Goal: Task Accomplishment & Management: Use online tool/utility

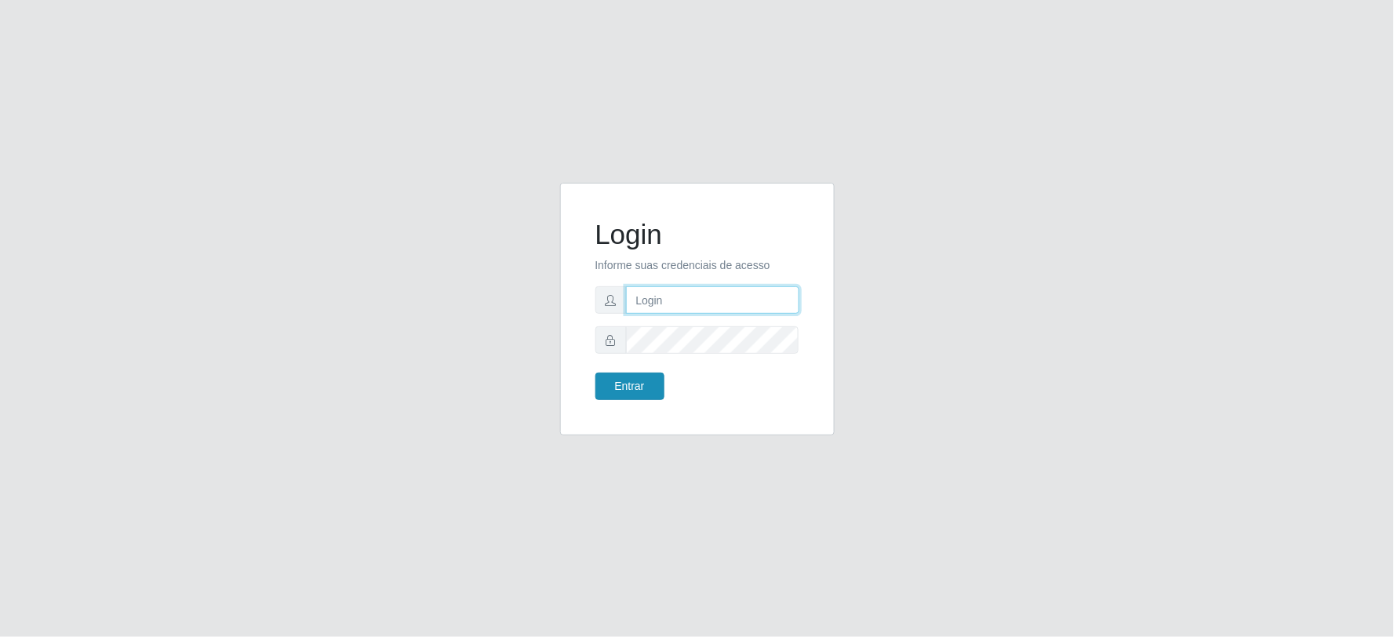
type input "[EMAIL_ADDRESS][DOMAIN_NAME]"
click at [644, 387] on button "Entrar" at bounding box center [629, 386] width 69 height 27
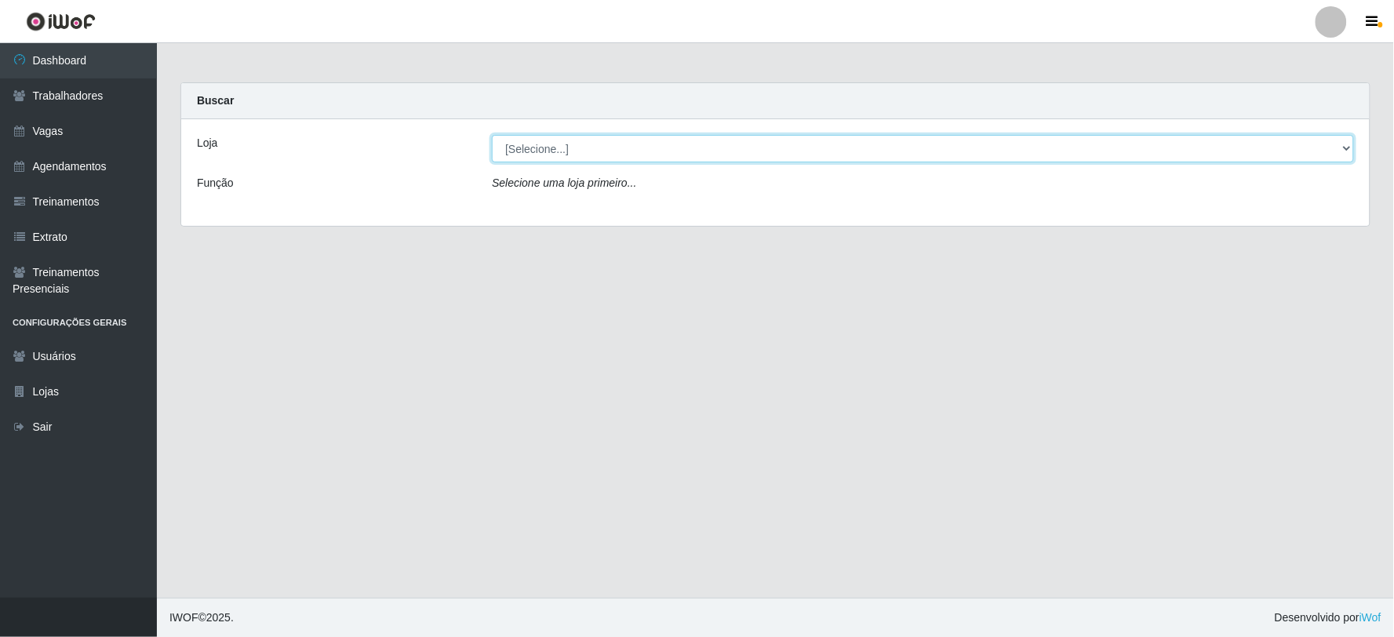
click at [600, 153] on select "[Selecione...] SuperFácil Atacado - Vale do Sol" at bounding box center [923, 148] width 862 height 27
select select "502"
click at [492, 135] on select "[Selecione...] SuperFácil Atacado - Vale do Sol" at bounding box center [923, 148] width 862 height 27
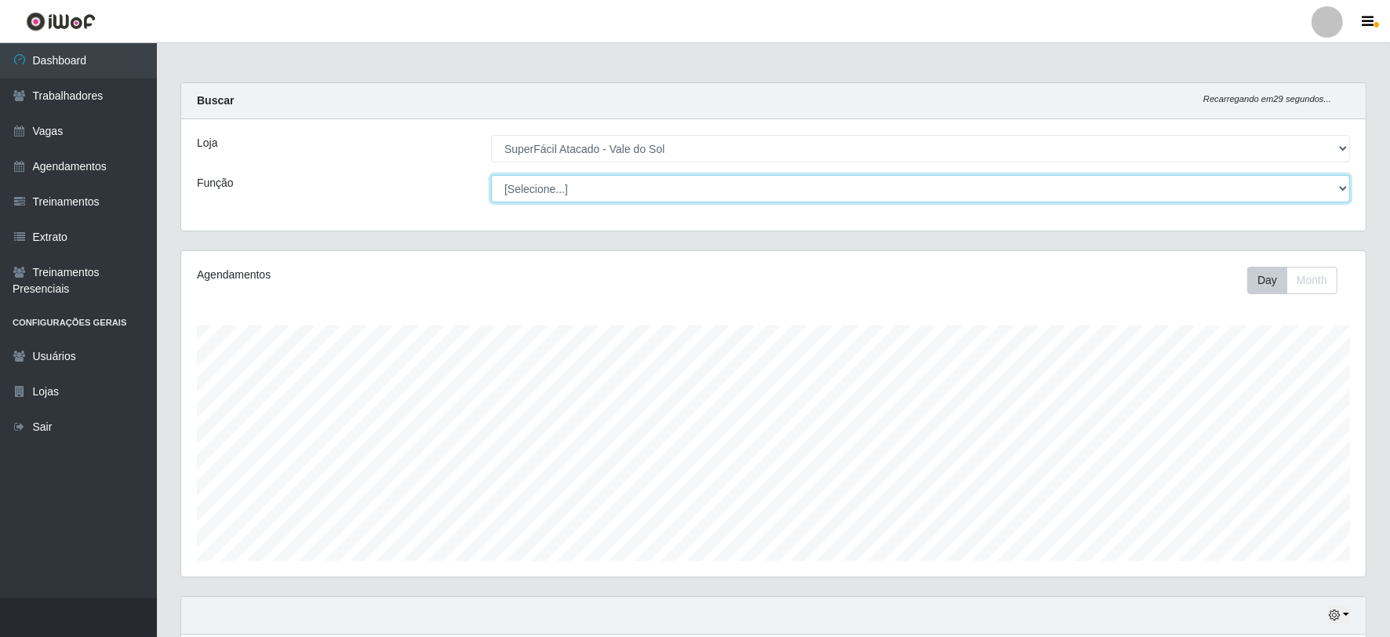
scroll to position [325, 1184]
click at [593, 188] on select "[Selecione...] Embalador Embalador + Embalador ++ Operador de Caixa Operador de…" at bounding box center [920, 188] width 859 height 27
select select "72"
click at [491, 175] on select "[Selecione...] Embalador Embalador + Embalador ++ Operador de Caixa Operador de…" at bounding box center [920, 188] width 859 height 27
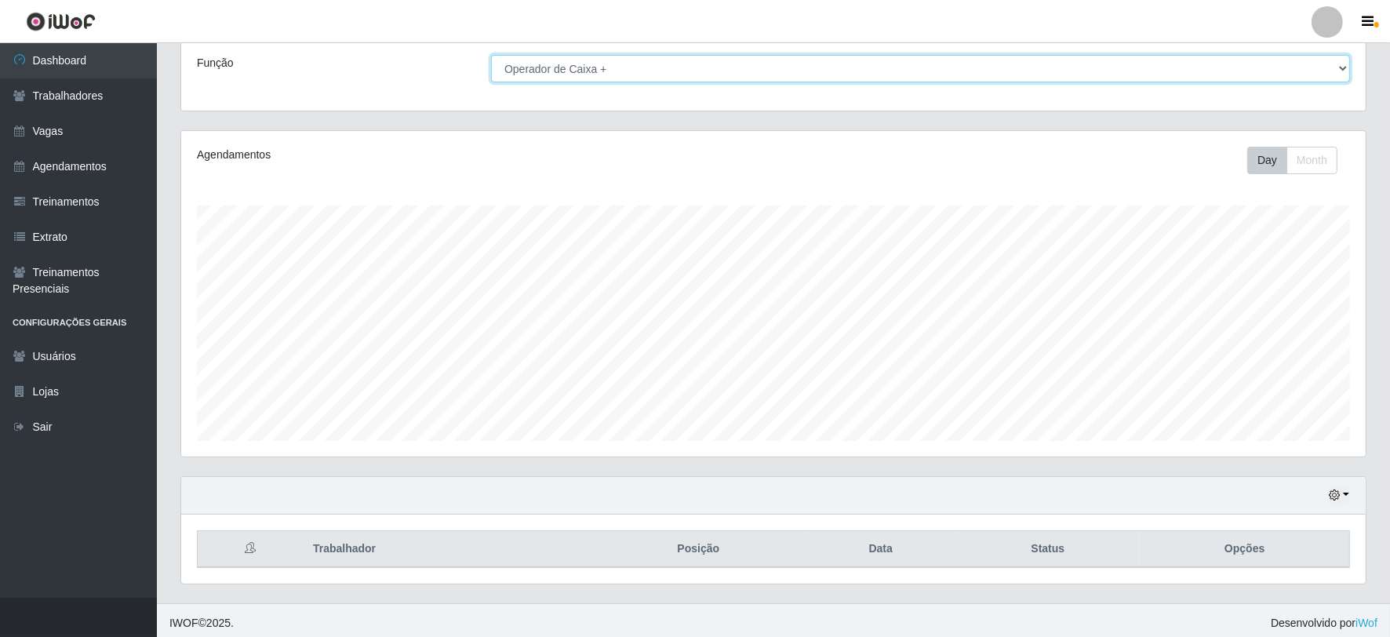
scroll to position [125, 0]
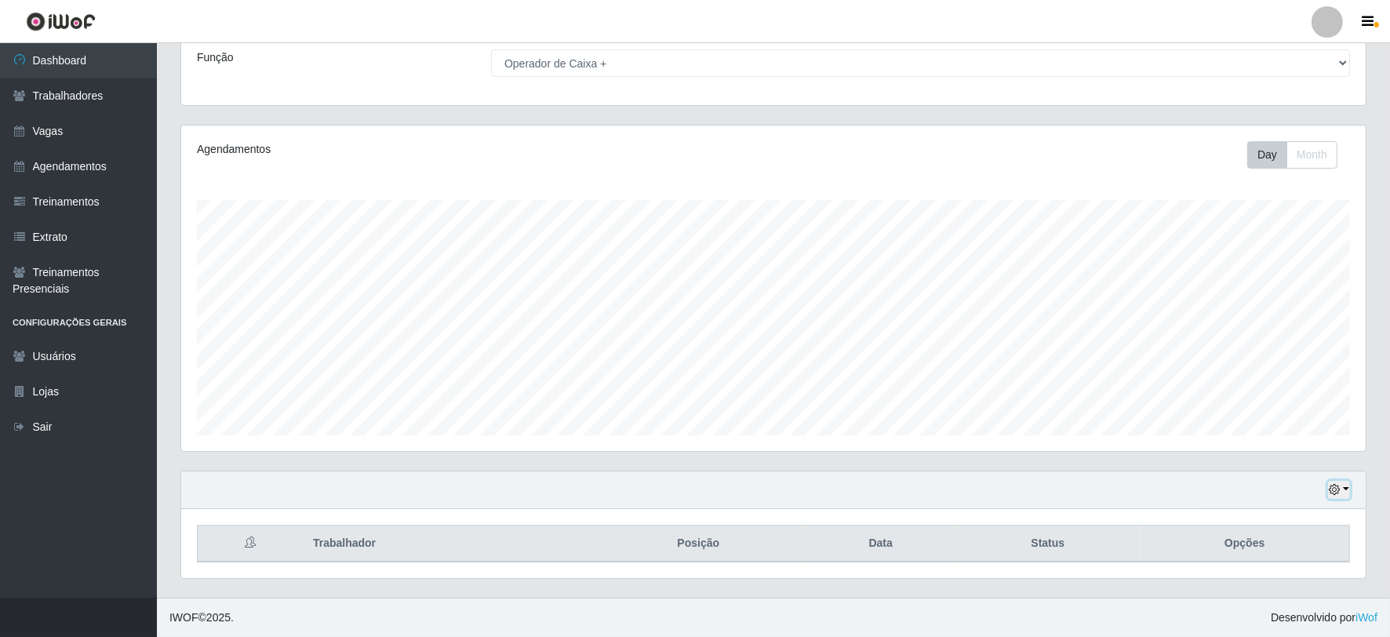
click at [1344, 488] on button "button" at bounding box center [1339, 490] width 22 height 18
click at [1258, 394] on button "3 dias" at bounding box center [1286, 397] width 124 height 33
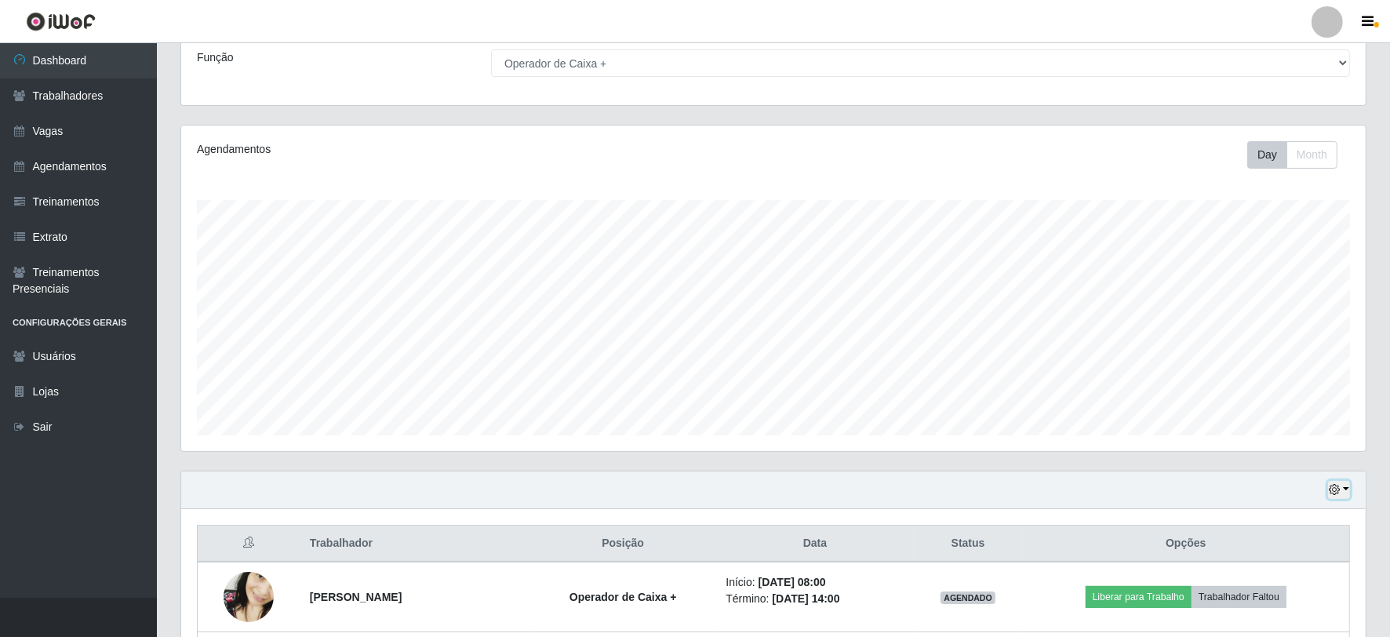
click at [1336, 484] on icon "button" at bounding box center [1334, 489] width 11 height 11
click at [1260, 428] on button "1 Semana" at bounding box center [1286, 430] width 124 height 33
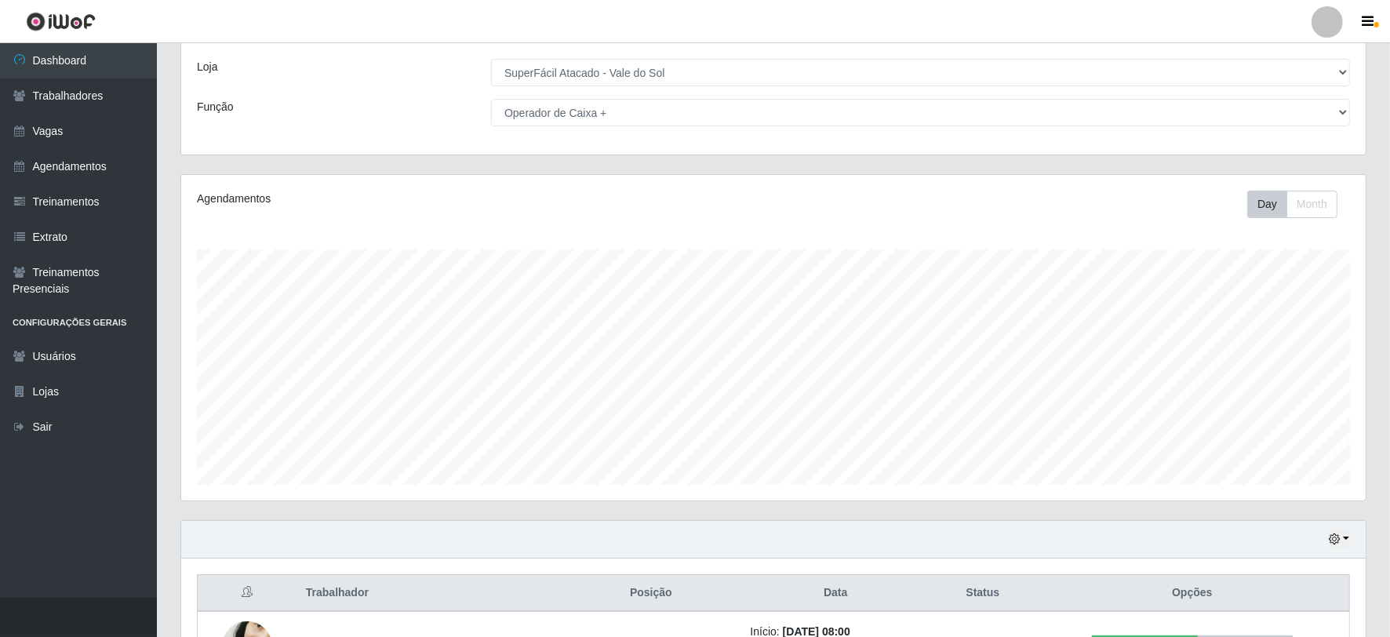
scroll to position [0, 0]
